Goal: Find specific page/section: Find specific page/section

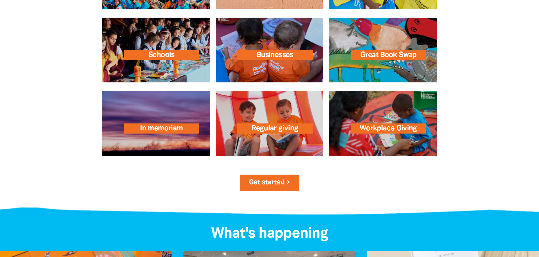
scroll to position [824, 0]
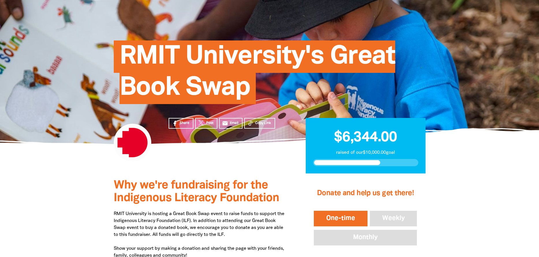
scroll to position [36, 0]
